Goal: Task Accomplishment & Management: Complete application form

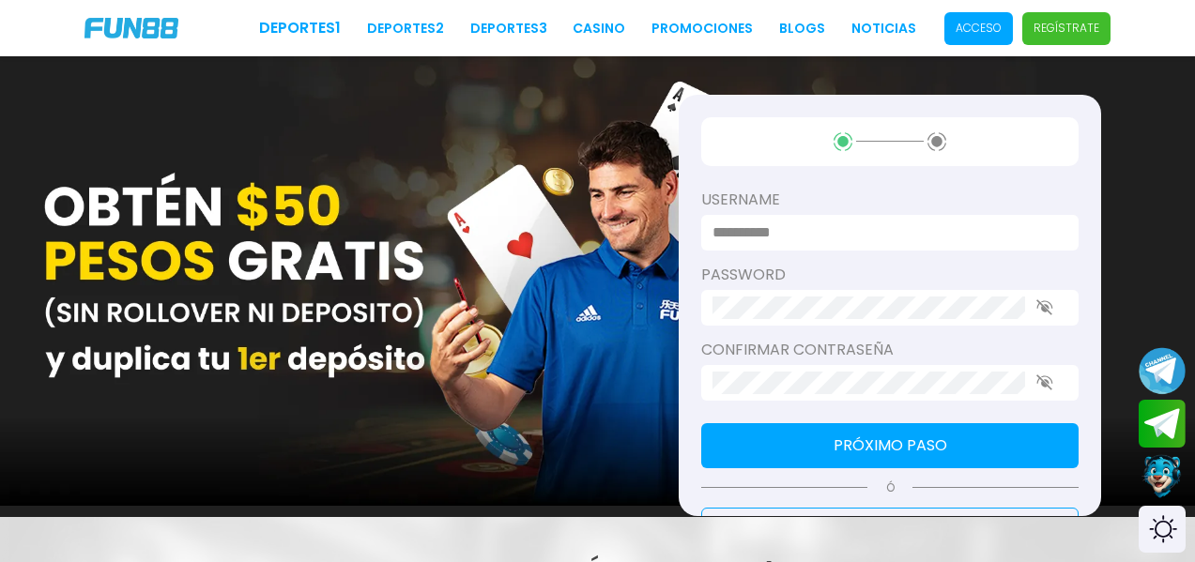
click at [806, 225] on input at bounding box center [883, 232] width 343 height 23
